Goal: Find specific page/section

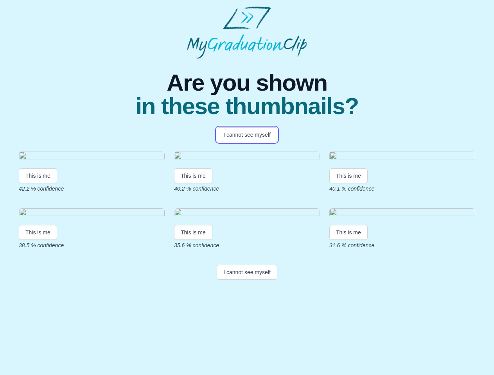
click at [247, 135] on button "I cannot see myself" at bounding box center [247, 134] width 61 height 15
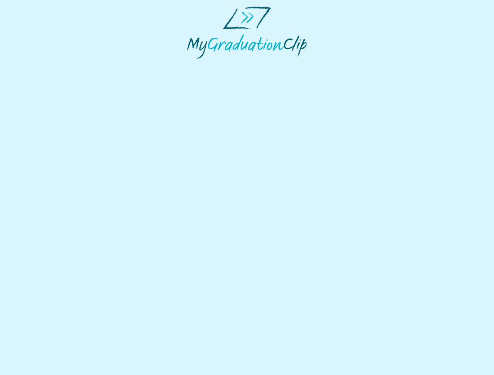
click at [38, 65] on html at bounding box center [247, 32] width 494 height 65
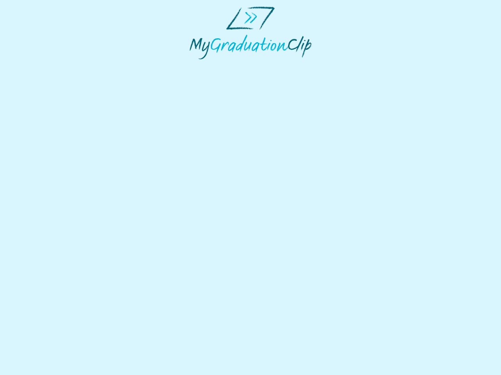
click at [194, 66] on html at bounding box center [250, 33] width 501 height 66
click at [350, 66] on html at bounding box center [250, 33] width 501 height 66
click at [38, 66] on html at bounding box center [250, 33] width 501 height 66
click at [194, 66] on html at bounding box center [250, 33] width 501 height 66
click at [350, 66] on html at bounding box center [250, 33] width 501 height 66
